Goal: Contribute content: Add original content to the website for others to see

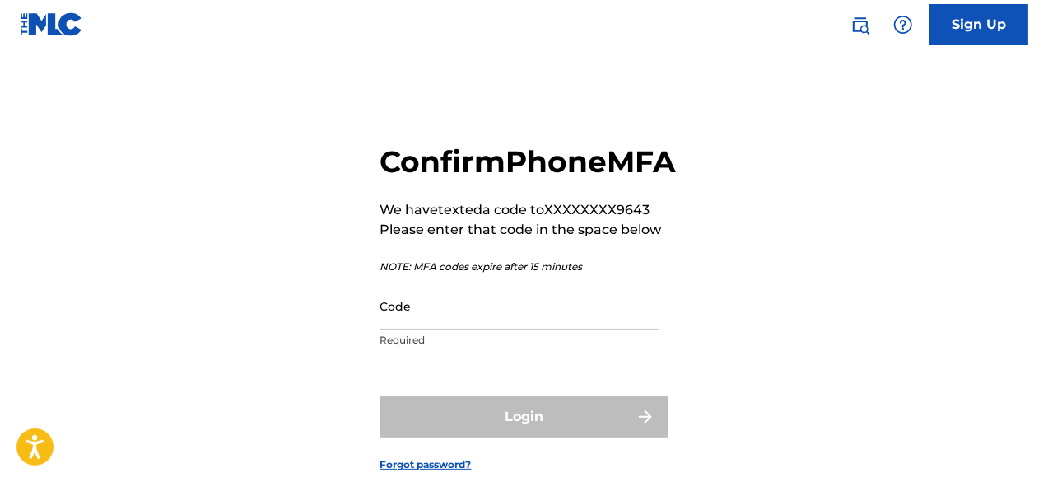
click at [529, 329] on input "Code" at bounding box center [519, 305] width 278 height 47
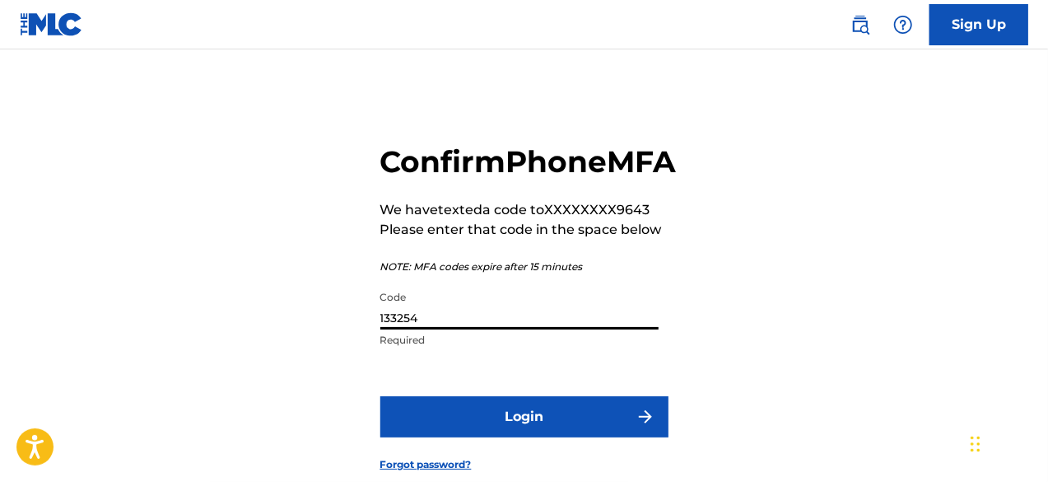
type input "133254"
click at [567, 437] on button "Login" at bounding box center [524, 416] width 288 height 41
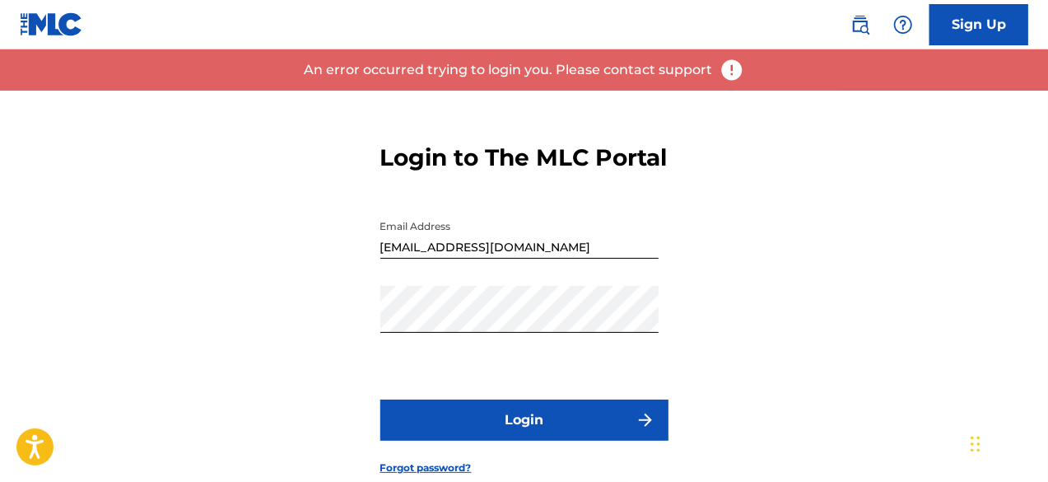
click at [532, 435] on button "Login" at bounding box center [524, 419] width 288 height 41
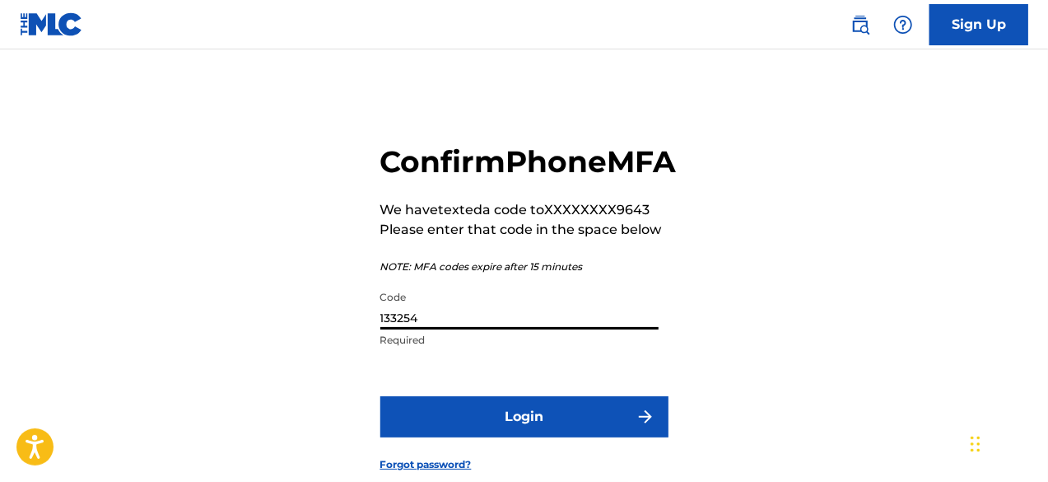
drag, startPoint x: 385, startPoint y: 353, endPoint x: 398, endPoint y: 353, distance: 13.2
click at [398, 329] on input "133254" at bounding box center [519, 305] width 278 height 47
type input "144254"
click at [449, 437] on button "Login" at bounding box center [524, 416] width 288 height 41
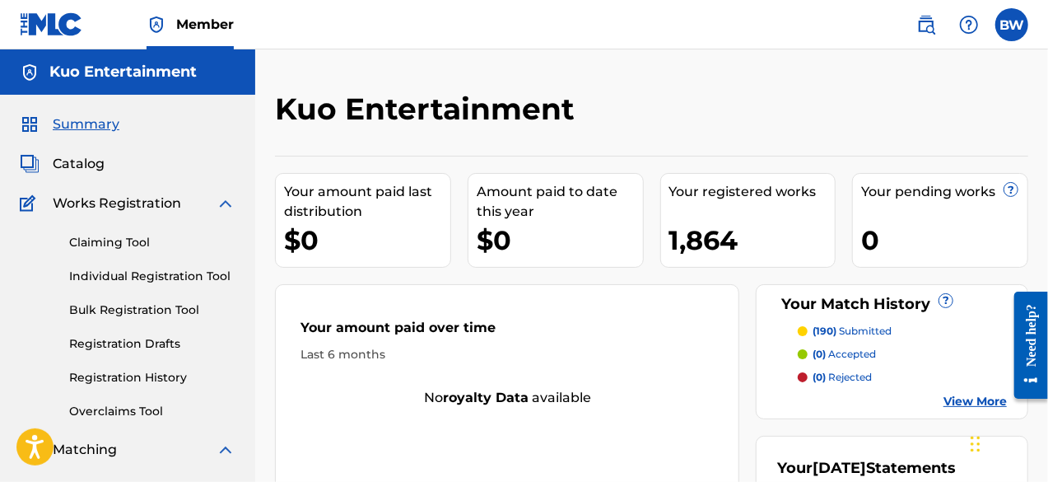
click at [181, 307] on link "Bulk Registration Tool" at bounding box center [152, 309] width 166 height 17
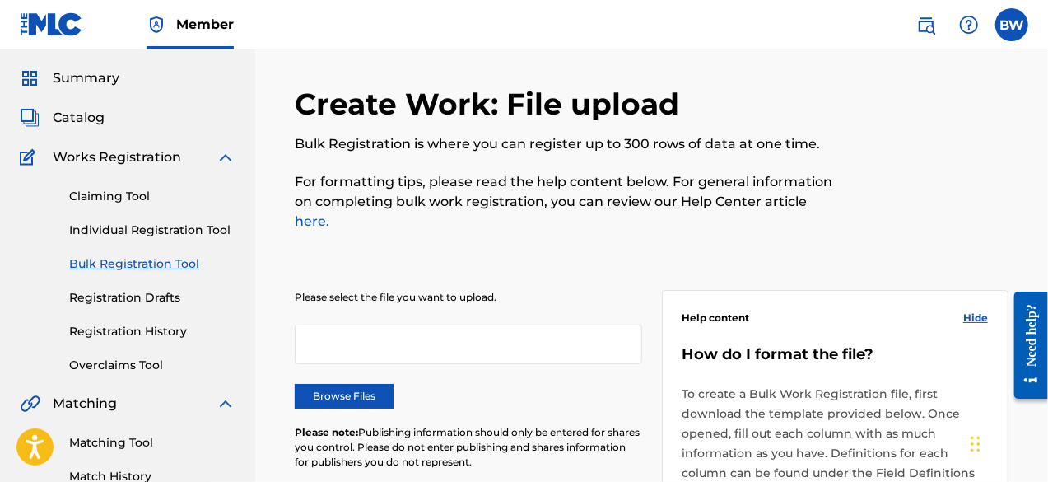
scroll to position [82, 0]
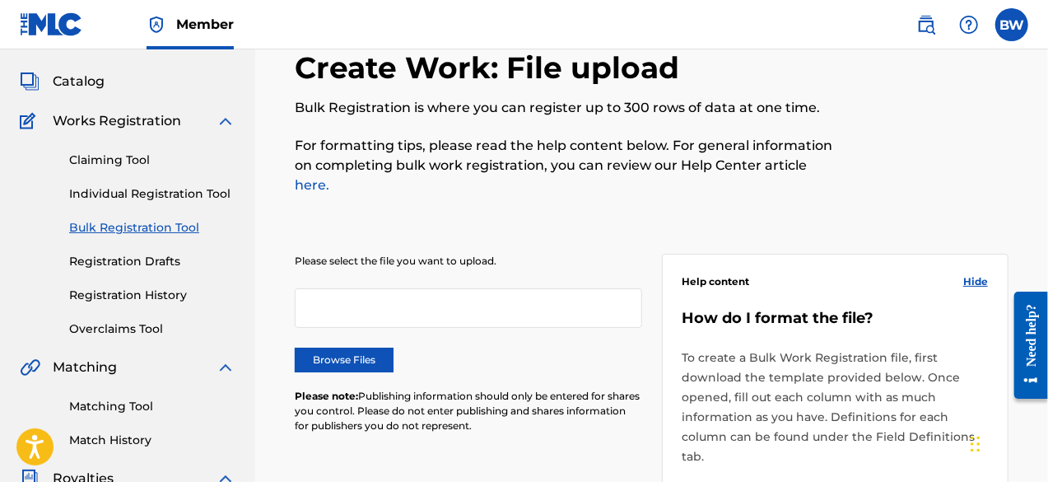
click at [369, 347] on label "Browse Files" at bounding box center [344, 359] width 99 height 25
click at [0, 0] on input "Browse Files" at bounding box center [0, 0] width 0 height 0
click at [357, 347] on label "Browse Files" at bounding box center [344, 359] width 99 height 25
click at [0, 0] on input "Browse Files" at bounding box center [0, 0] width 0 height 0
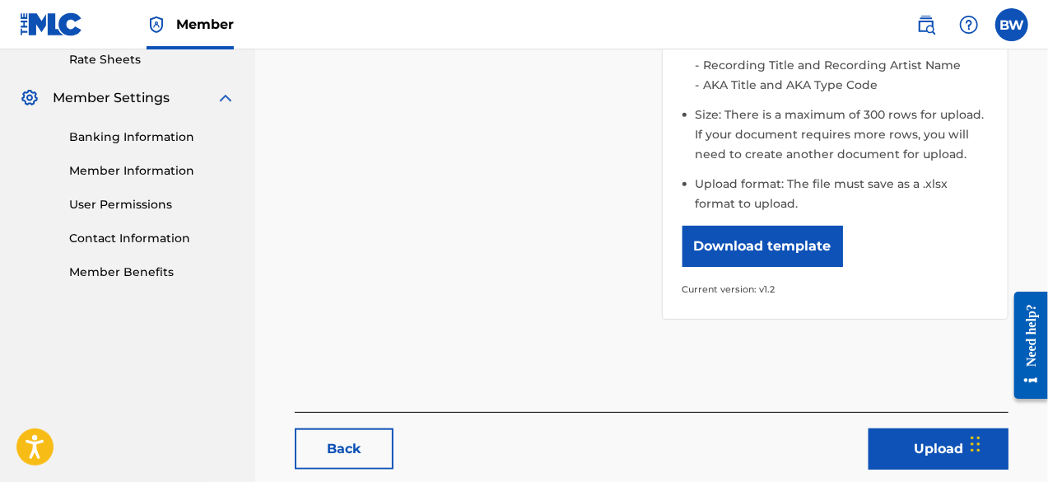
scroll to position [659, 0]
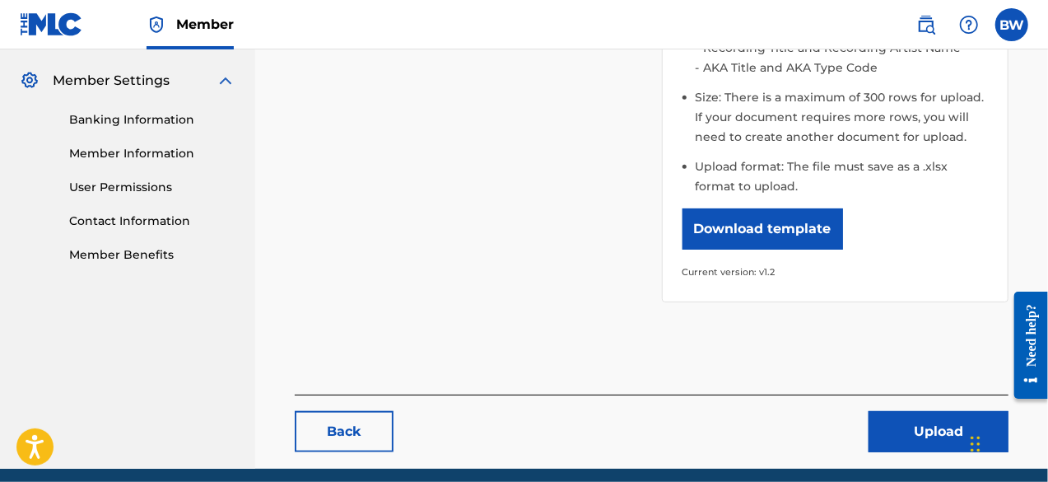
click at [960, 419] on button "Upload" at bounding box center [939, 431] width 140 height 41
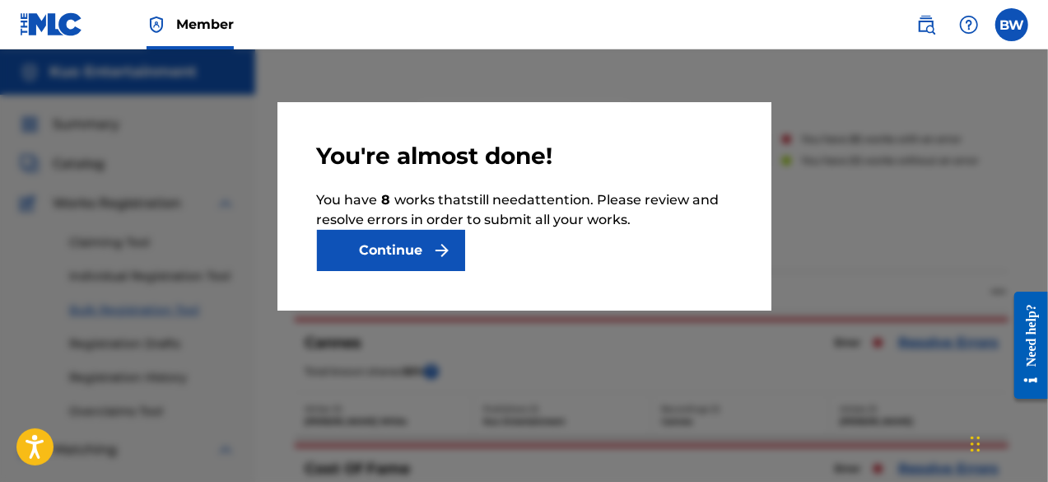
click at [429, 255] on button "Continue" at bounding box center [391, 250] width 148 height 41
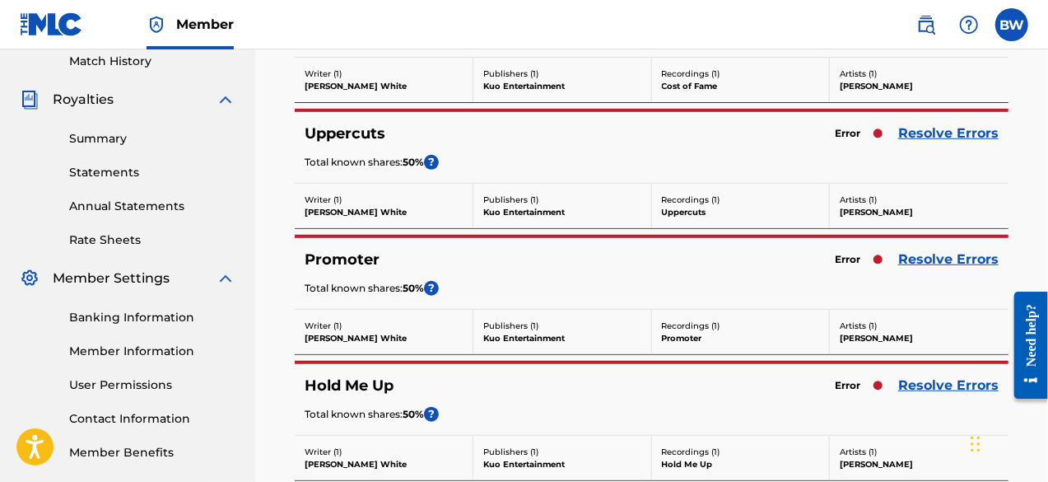
scroll to position [433, 0]
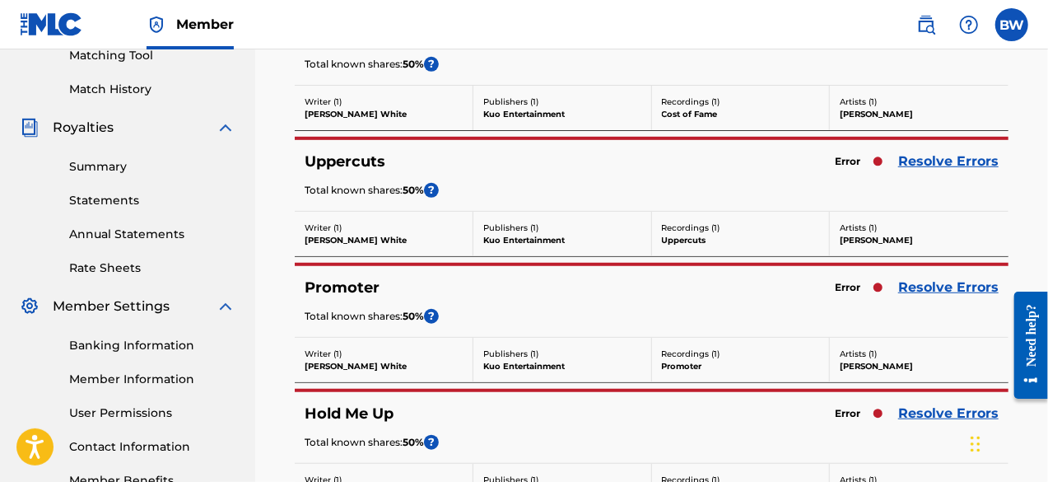
click at [911, 161] on link "Resolve Errors" at bounding box center [948, 161] width 100 height 20
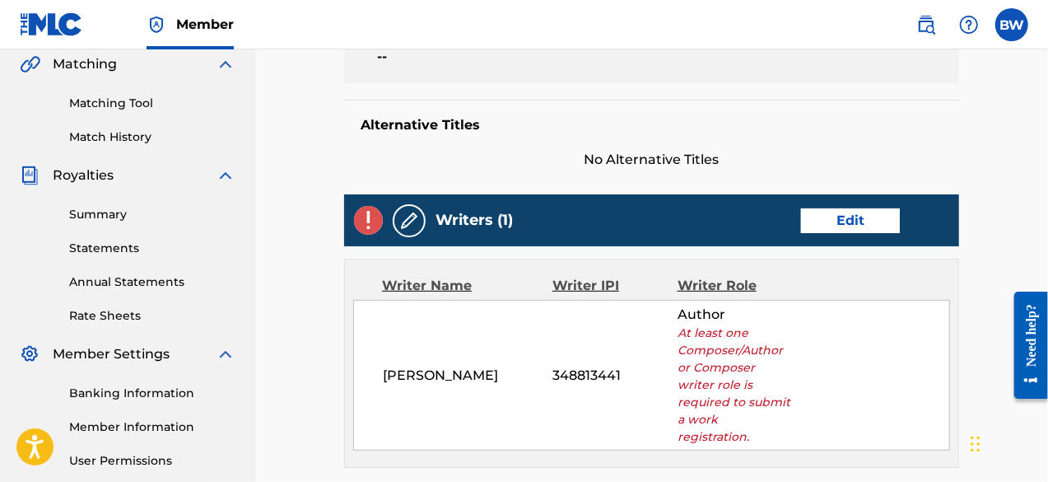
scroll to position [412, 0]
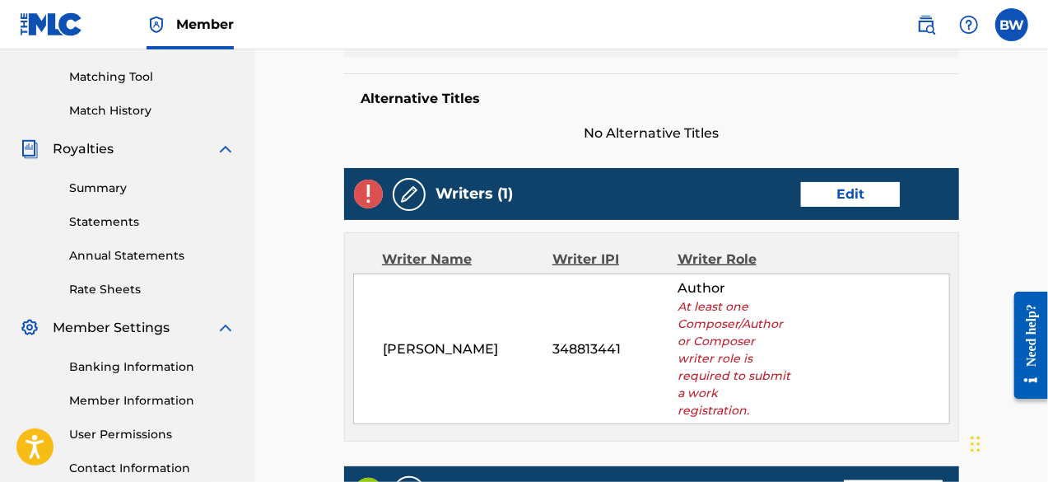
click at [306, 429] on main "< Back Uppercuts Draft Work Detail Edit Member Work Identifier -- MLC Song Code…" at bounding box center [652, 322] width 714 height 1204
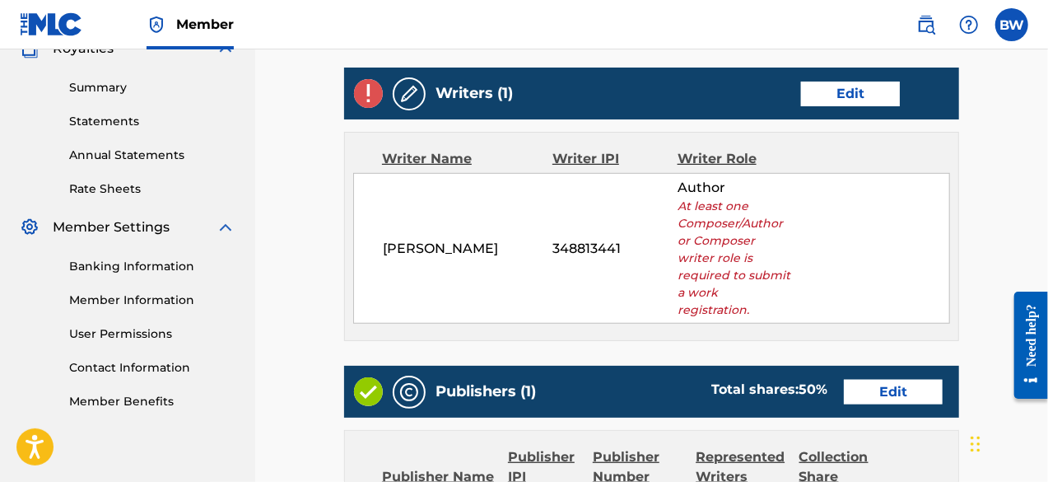
scroll to position [968, 0]
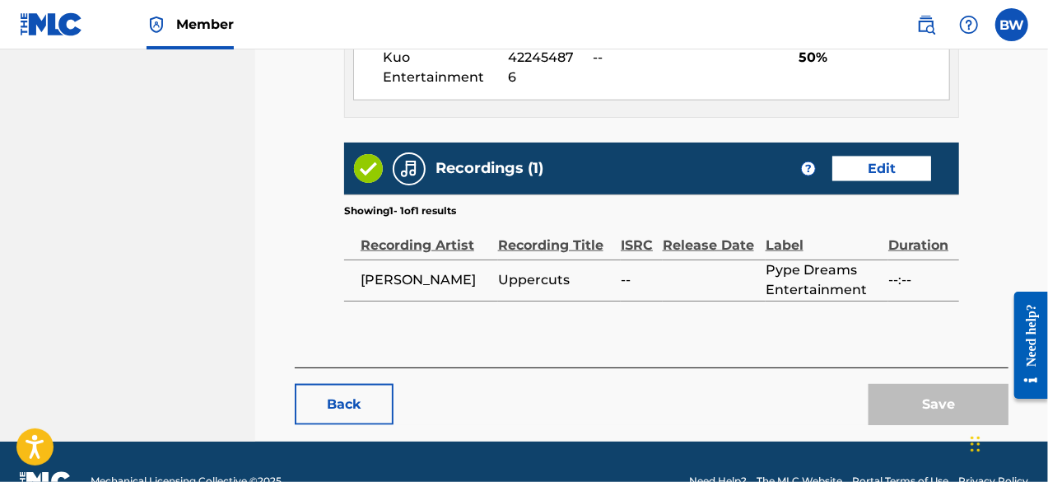
click at [382, 384] on button "Back" at bounding box center [344, 404] width 99 height 41
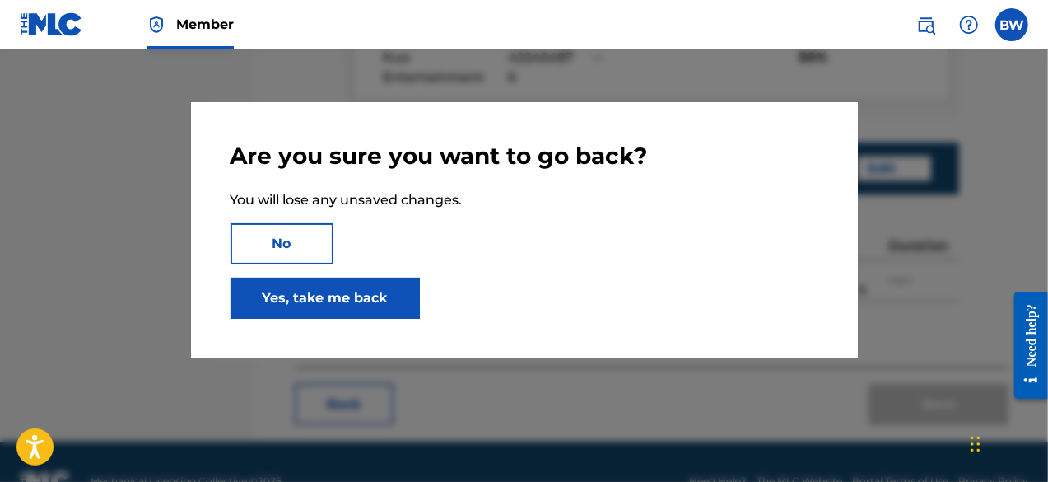
click at [305, 294] on link "Yes, take me back" at bounding box center [325, 297] width 189 height 41
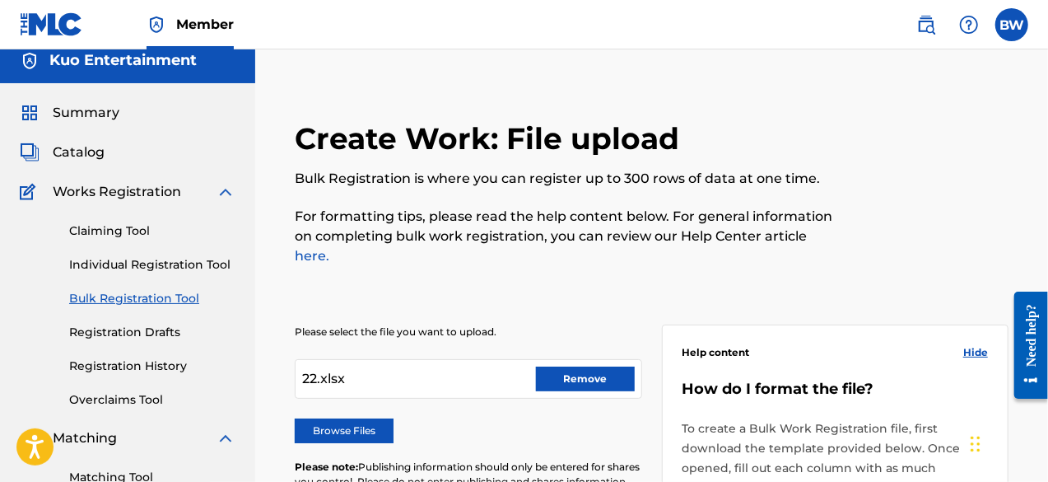
scroll to position [165, 0]
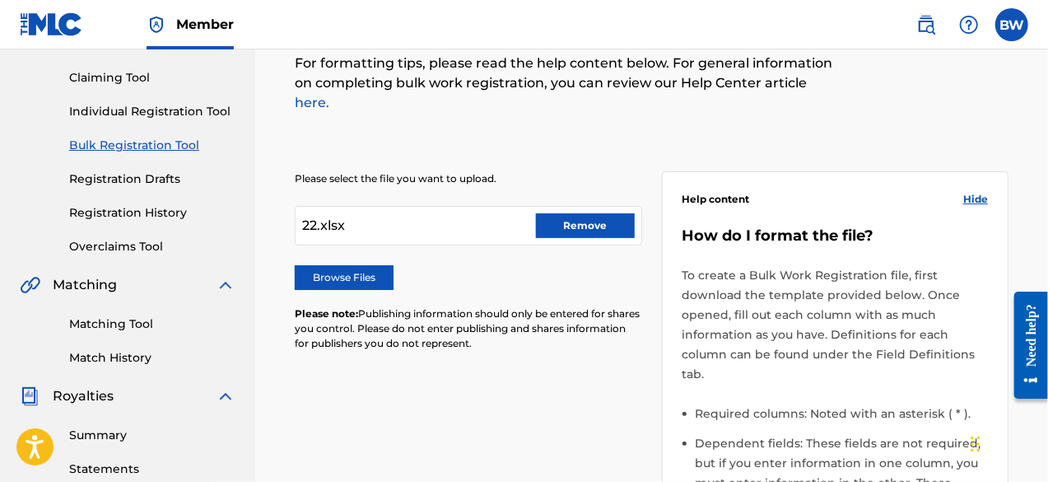
click at [342, 268] on label "Browse Files" at bounding box center [344, 277] width 99 height 25
click at [0, 0] on input "Browse Files" at bounding box center [0, 0] width 0 height 0
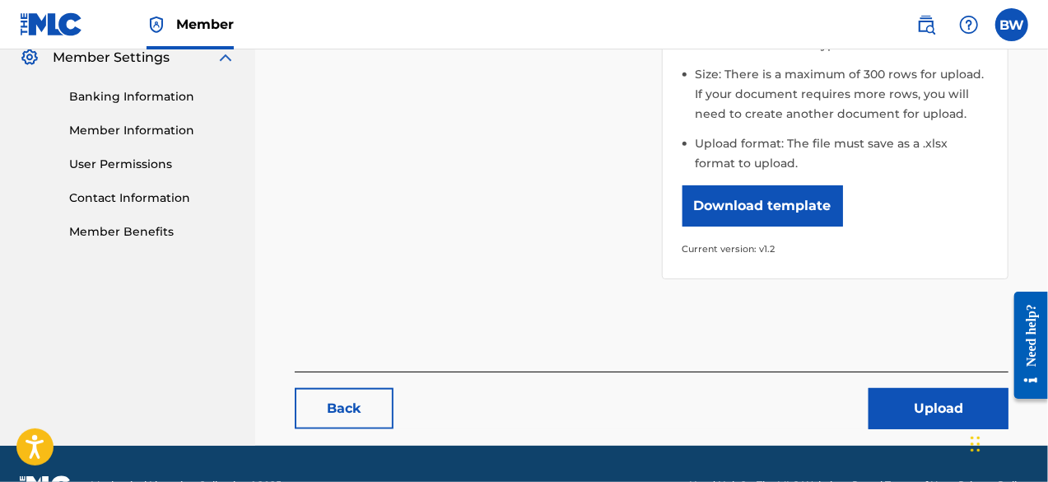
scroll to position [703, 0]
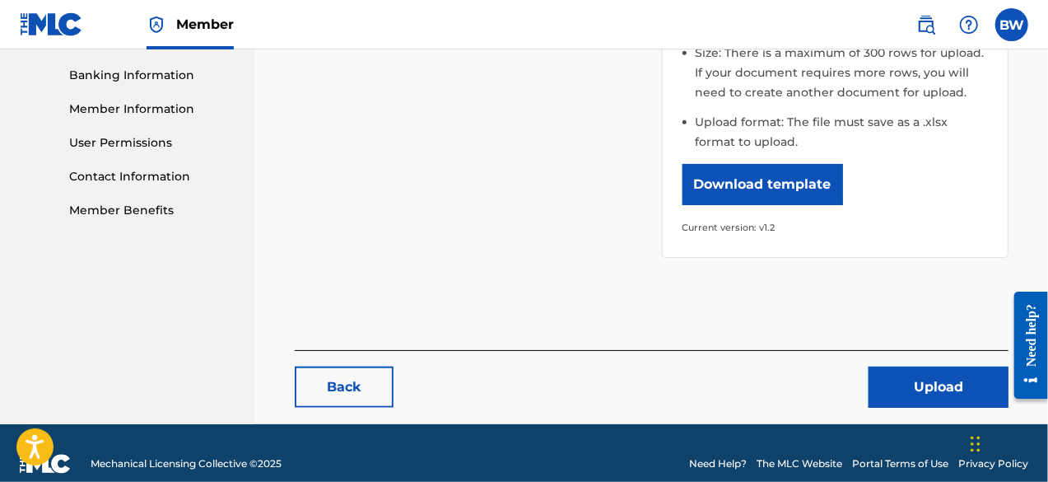
click at [897, 366] on button "Upload" at bounding box center [939, 386] width 140 height 41
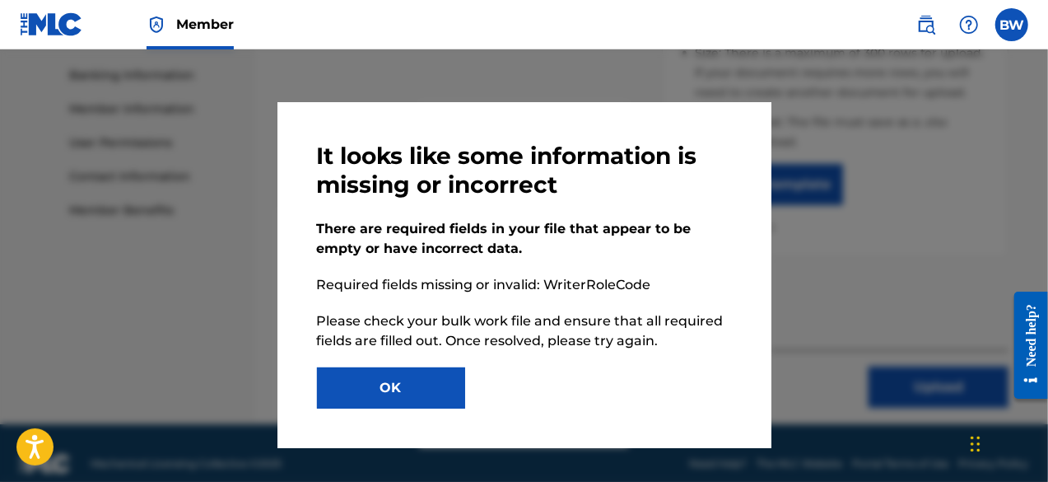
click at [436, 394] on button "OK" at bounding box center [391, 387] width 148 height 41
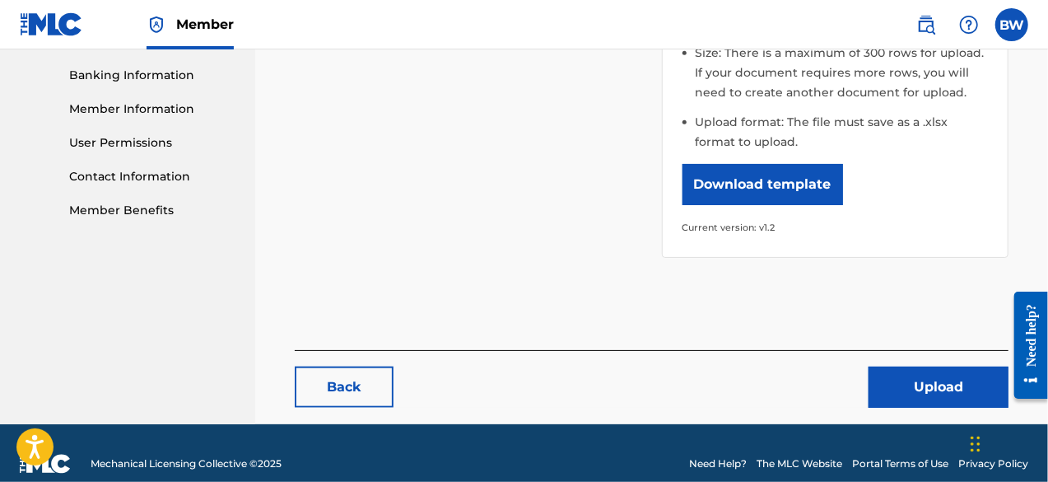
click at [932, 366] on button "Upload" at bounding box center [939, 386] width 140 height 41
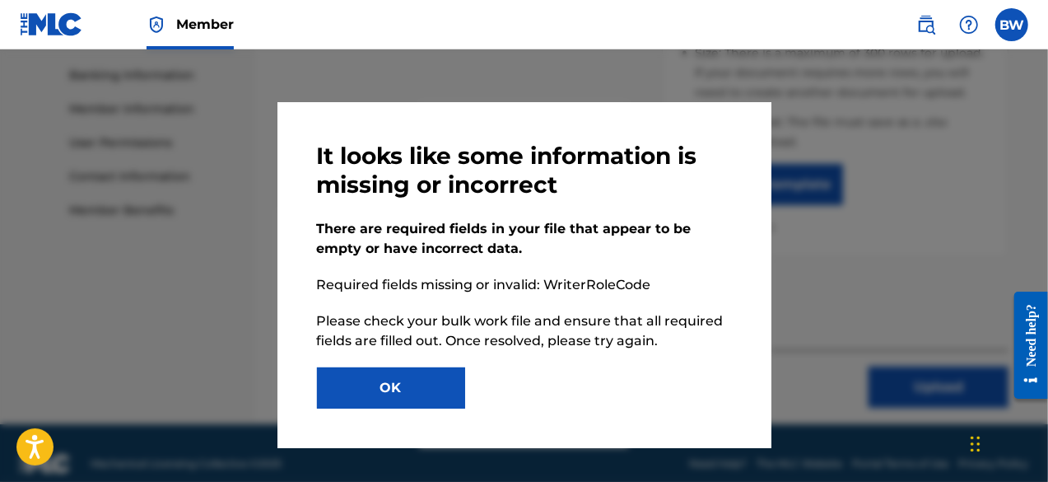
click at [455, 384] on button "OK" at bounding box center [391, 387] width 148 height 41
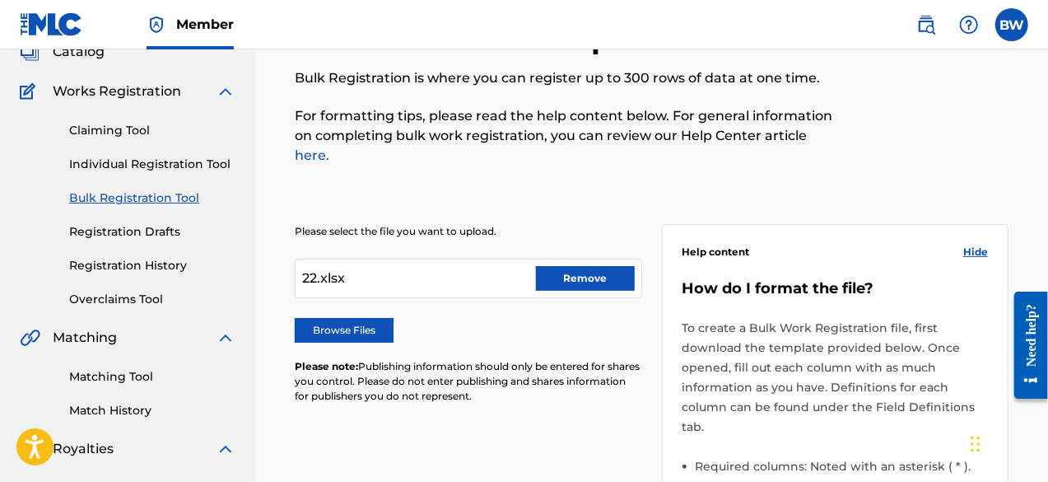
scroll to position [0, 0]
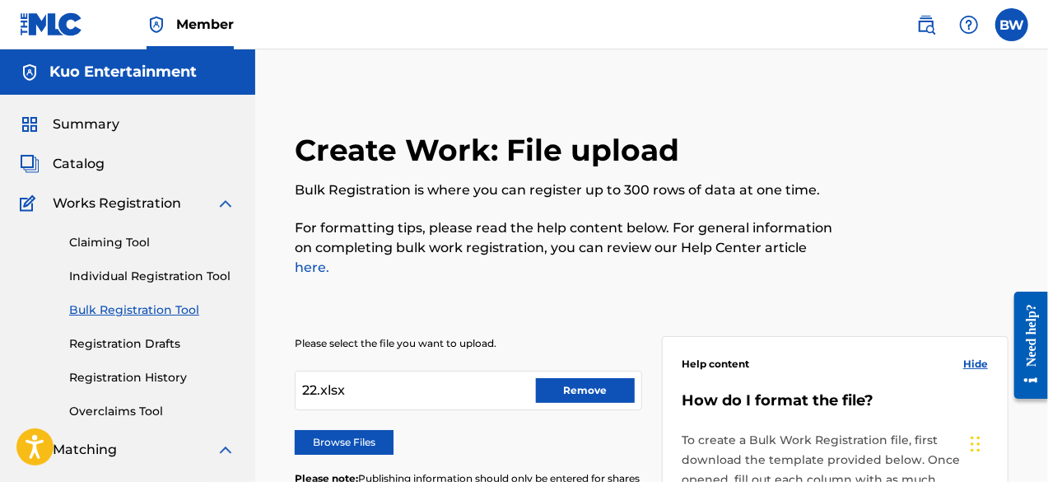
click at [545, 378] on button "Remove" at bounding box center [585, 390] width 99 height 25
click at [356, 430] on label "Browse Files" at bounding box center [344, 442] width 99 height 25
click at [0, 0] on input "Browse Files" at bounding box center [0, 0] width 0 height 0
click at [344, 430] on label "Browse Files" at bounding box center [344, 442] width 99 height 25
click at [0, 0] on input "Browse Files" at bounding box center [0, 0] width 0 height 0
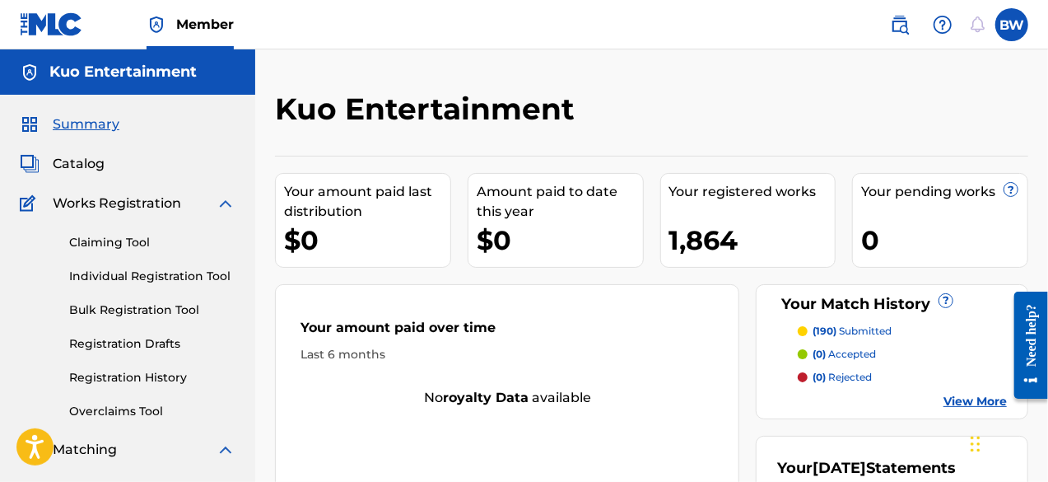
click at [154, 314] on link "Bulk Registration Tool" at bounding box center [152, 309] width 166 height 17
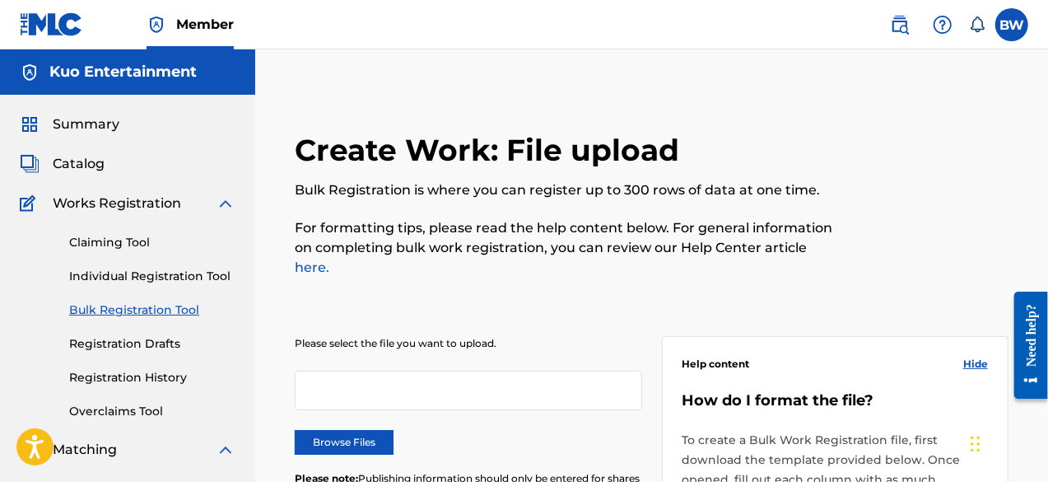
click at [331, 430] on label "Browse Files" at bounding box center [344, 442] width 99 height 25
click at [0, 0] on input "Browse Files" at bounding box center [0, 0] width 0 height 0
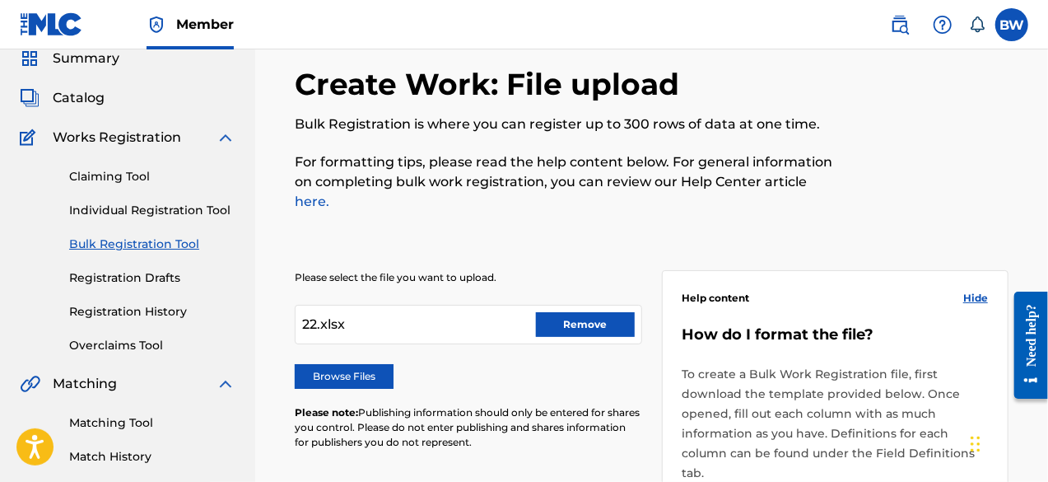
scroll to position [659, 0]
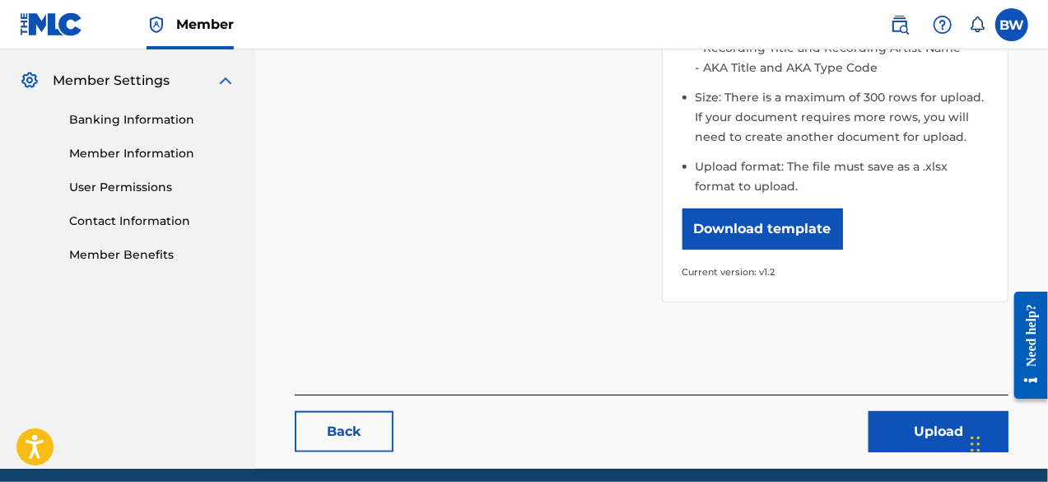
click at [934, 411] on button "Upload" at bounding box center [939, 431] width 140 height 41
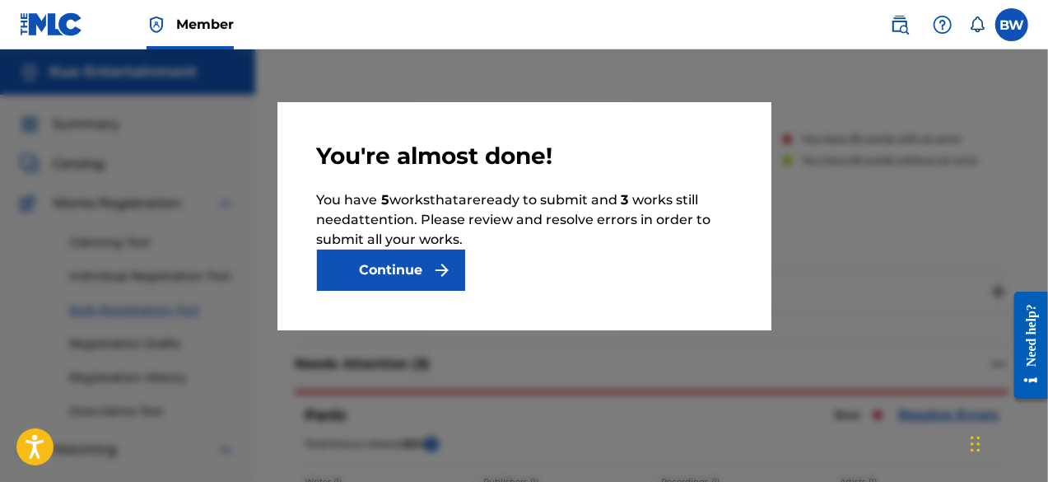
click at [451, 258] on button "Continue" at bounding box center [391, 269] width 148 height 41
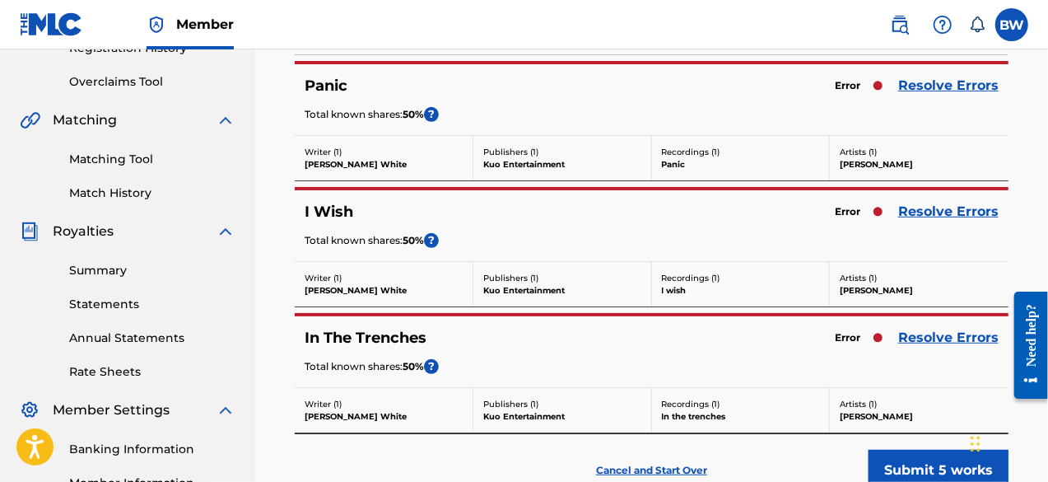
scroll to position [247, 0]
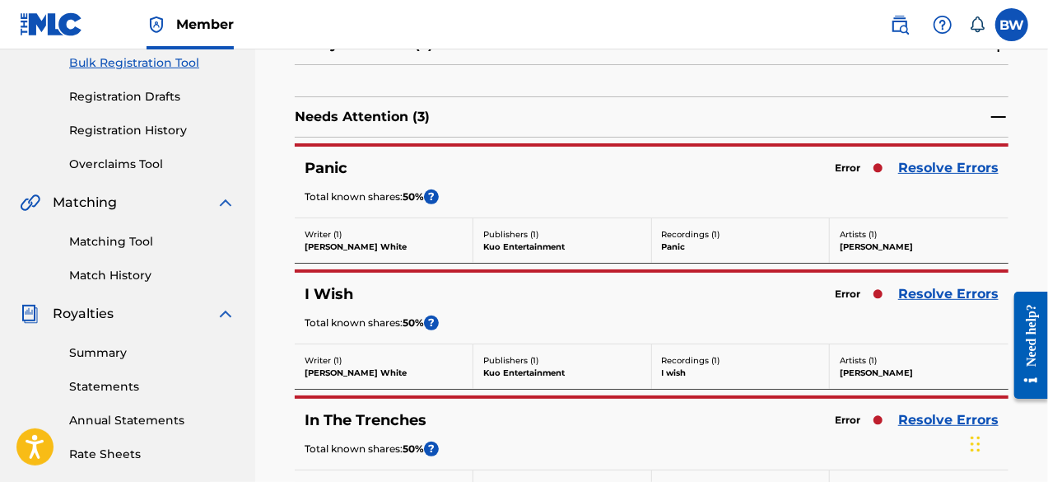
click at [925, 171] on link "Resolve Errors" at bounding box center [948, 168] width 100 height 20
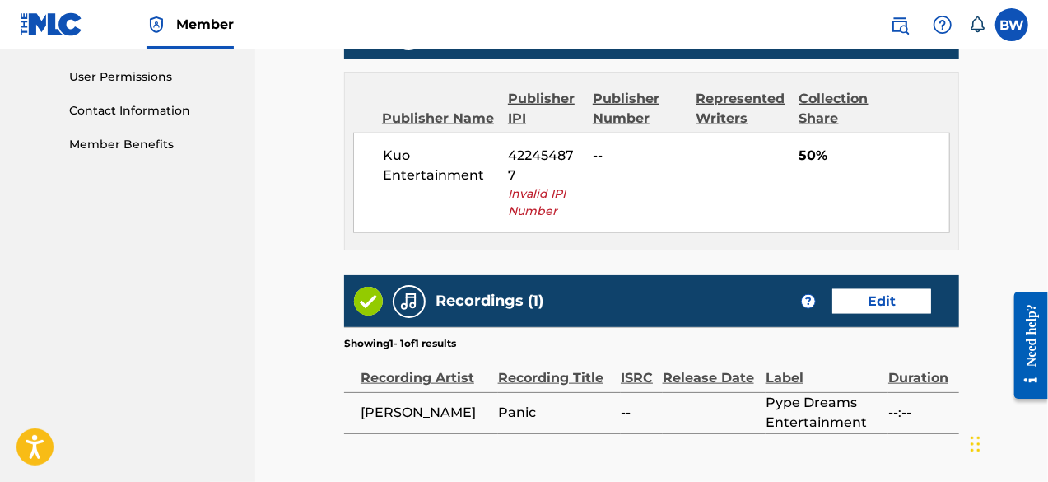
scroll to position [754, 0]
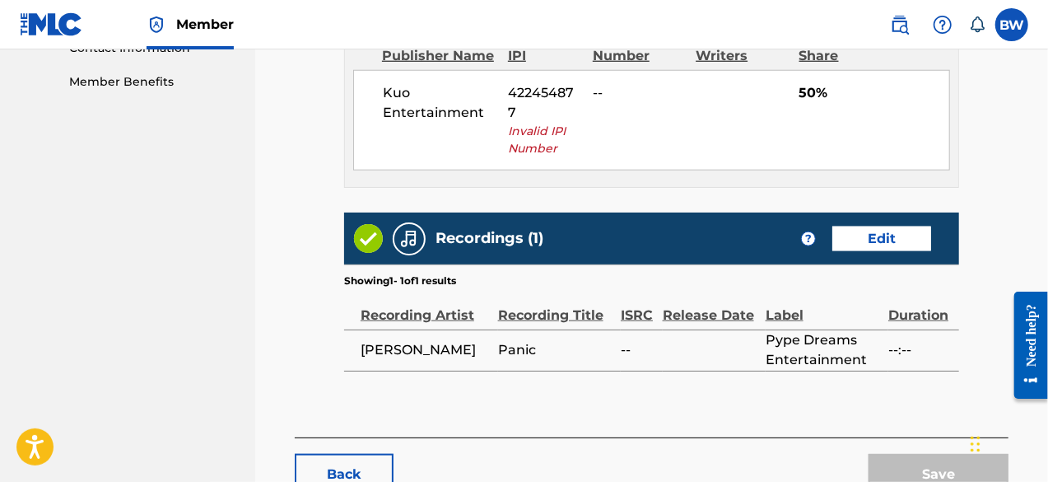
scroll to position [919, 0]
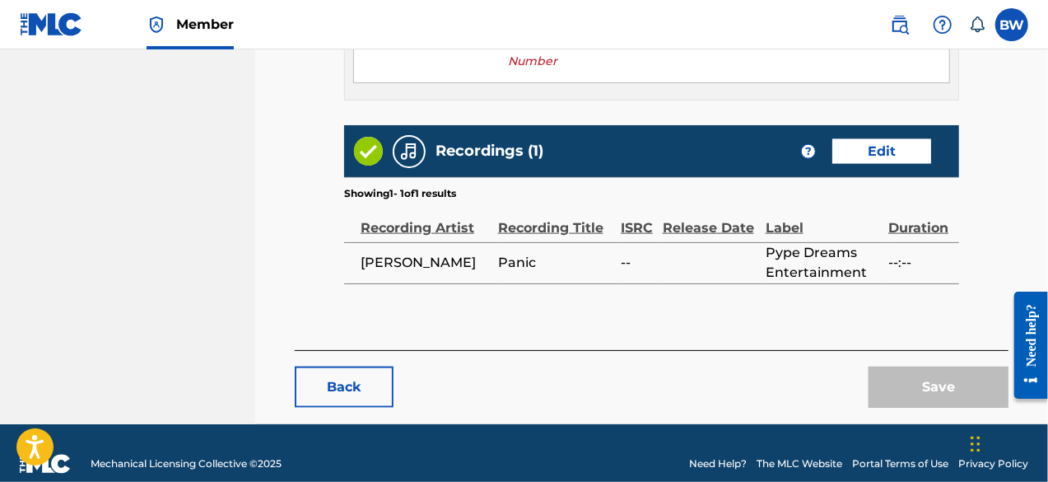
click at [324, 371] on button "Back" at bounding box center [344, 386] width 99 height 41
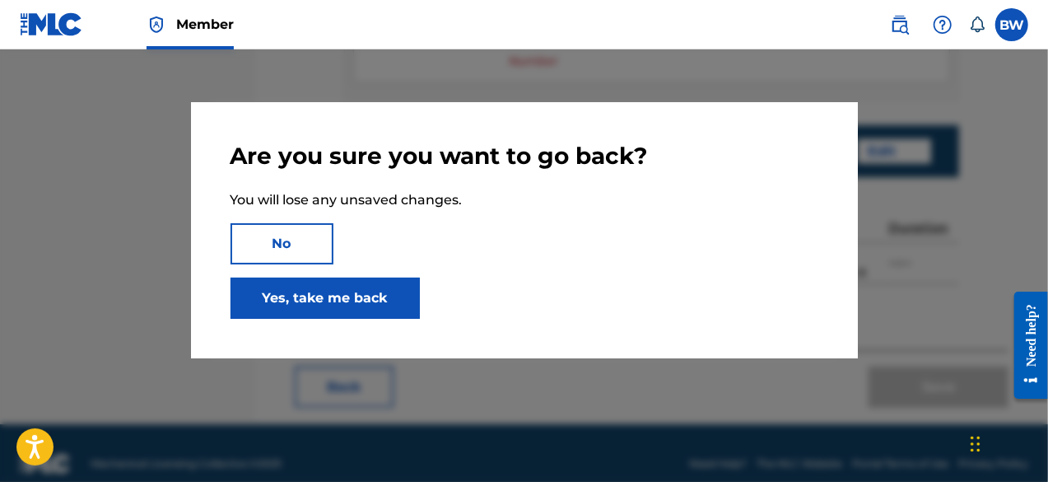
click at [346, 304] on link "Yes, take me back" at bounding box center [325, 297] width 189 height 41
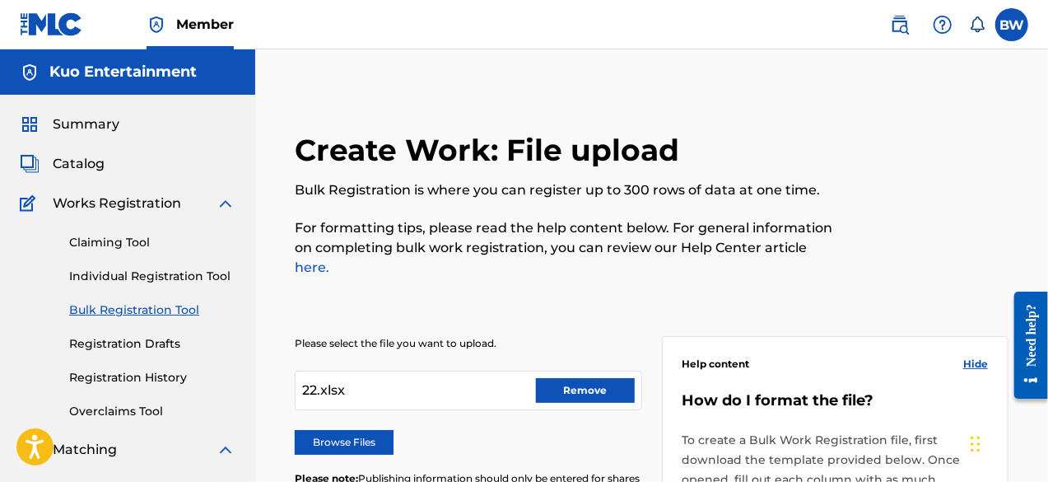
click at [554, 378] on button "Remove" at bounding box center [585, 390] width 99 height 25
click at [356, 431] on label "Browse Files" at bounding box center [344, 442] width 99 height 25
click at [0, 0] on input "Browse Files" at bounding box center [0, 0] width 0 height 0
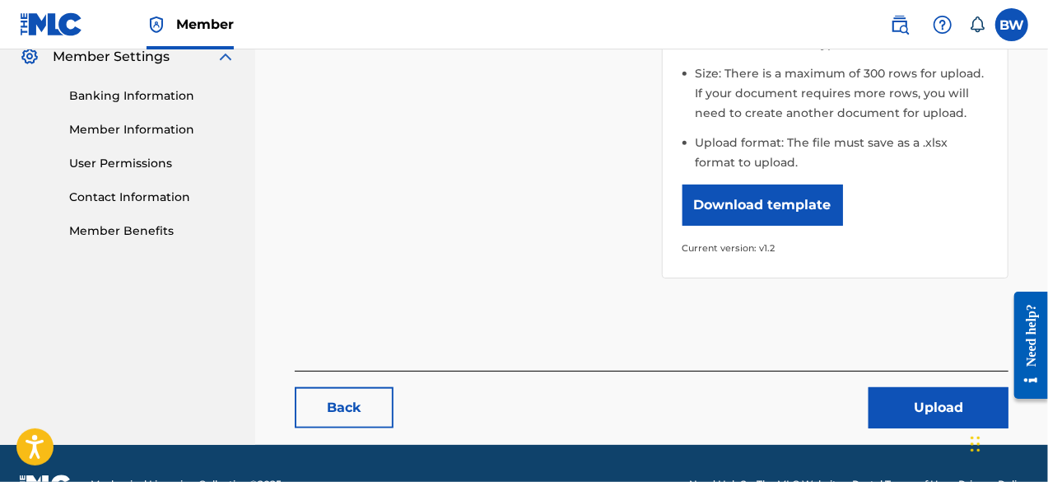
scroll to position [703, 0]
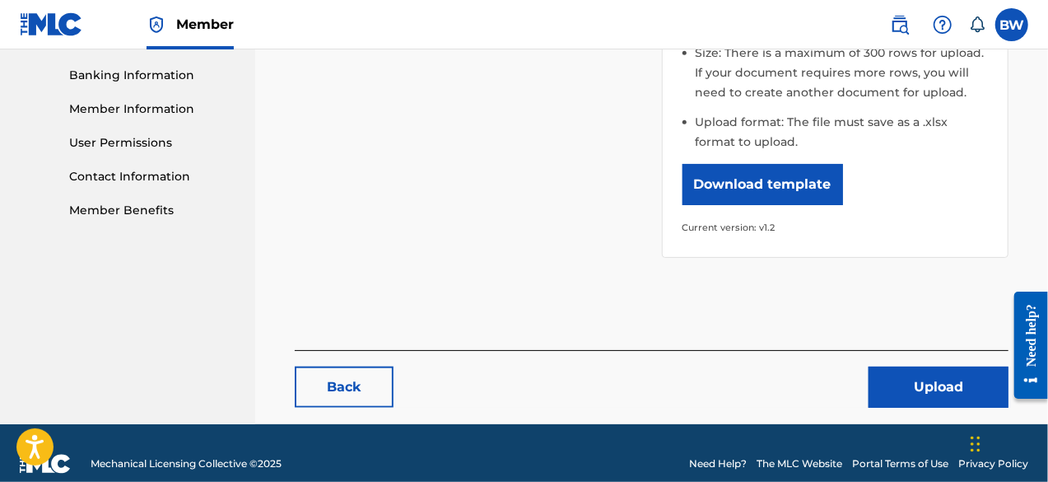
click at [929, 366] on button "Upload" at bounding box center [939, 386] width 140 height 41
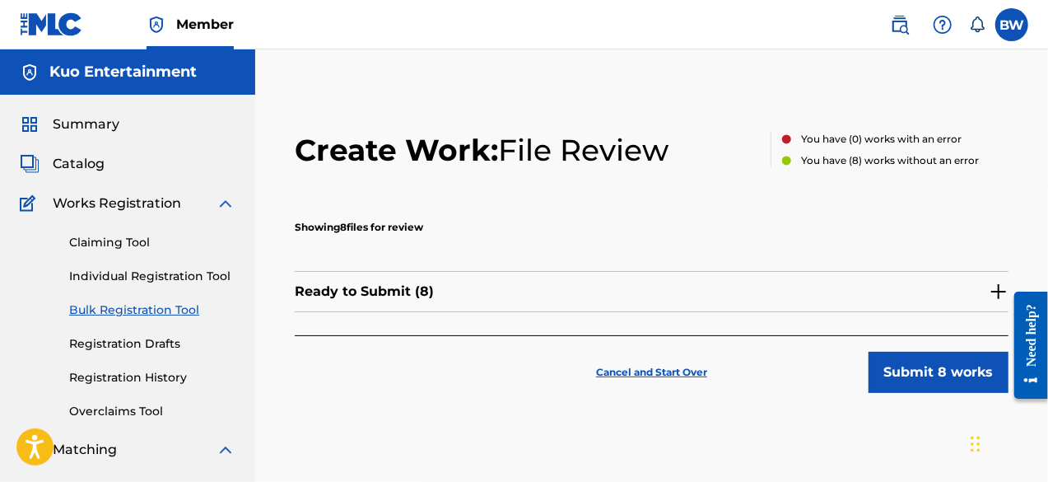
click at [924, 364] on button "Submit 8 works" at bounding box center [939, 372] width 140 height 41
